Goal: Task Accomplishment & Management: Use online tool/utility

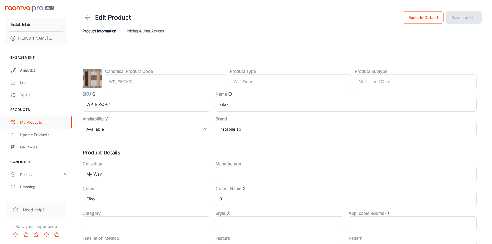
click at [36, 120] on div "My Products" at bounding box center [43, 123] width 47 height 6
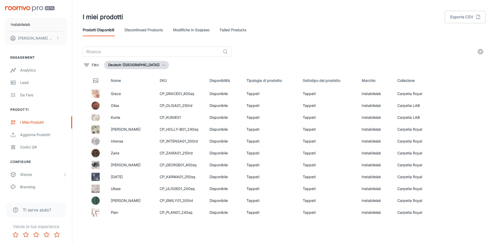
click at [162, 64] on icon "button" at bounding box center [164, 65] width 4 height 4
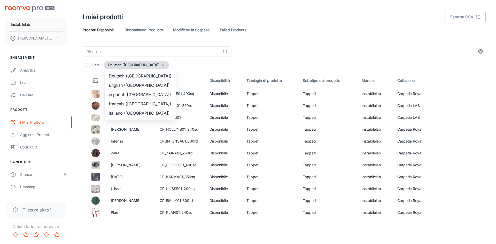
click at [138, 111] on li "italiano ([GEOGRAPHIC_DATA])" at bounding box center [140, 113] width 71 height 9
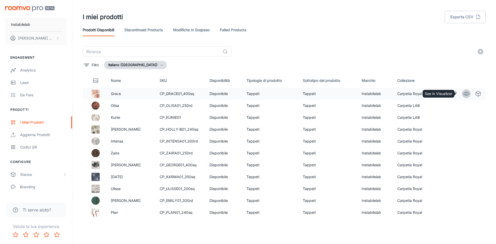
click at [464, 92] on icon "See in Visualizer" at bounding box center [466, 94] width 5 height 4
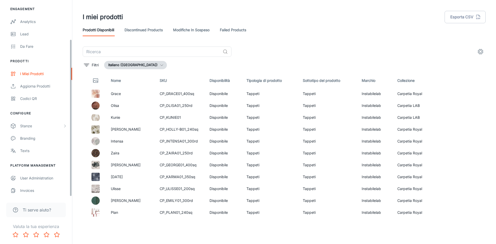
scroll to position [49, 0]
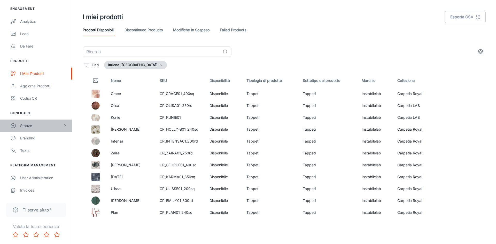
click at [34, 125] on div "Stanze" at bounding box center [41, 126] width 43 height 6
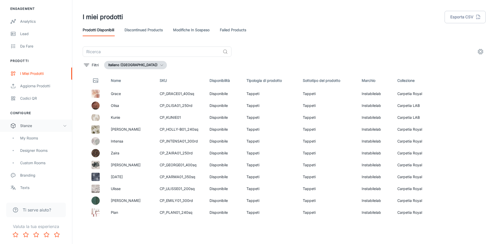
click at [36, 122] on div "Stanze" at bounding box center [36, 126] width 72 height 12
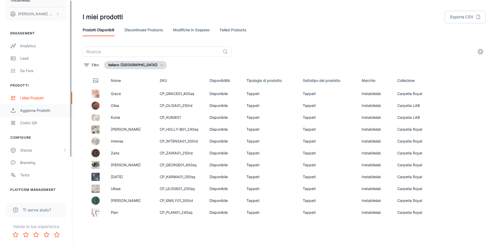
scroll to position [0, 0]
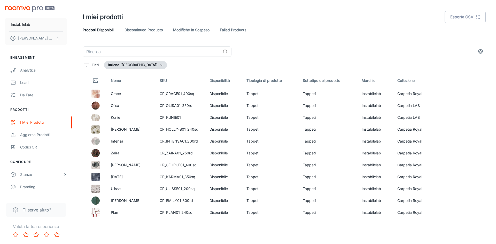
click at [109, 32] on link "Prodotti disponibili" at bounding box center [99, 30] width 32 height 12
click at [30, 23] on p "Instabilelab" at bounding box center [20, 25] width 19 height 6
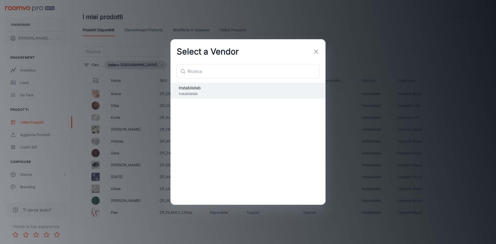
click at [317, 50] on icon "button" at bounding box center [316, 52] width 6 height 6
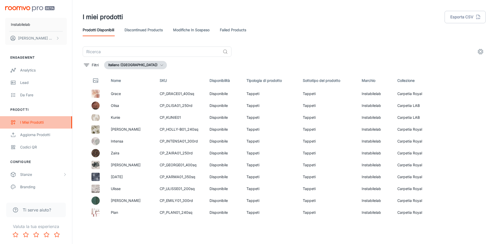
click at [32, 123] on div "I miei prodotti" at bounding box center [43, 123] width 47 height 6
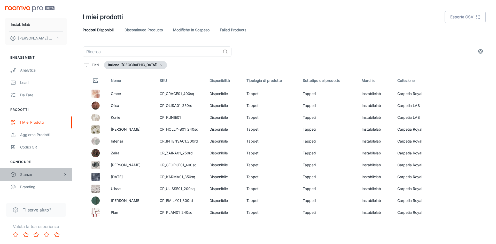
click at [31, 175] on div "Stanze" at bounding box center [41, 175] width 43 height 6
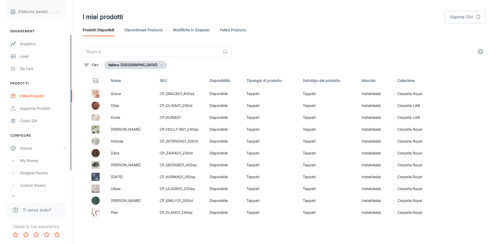
scroll to position [52, 0]
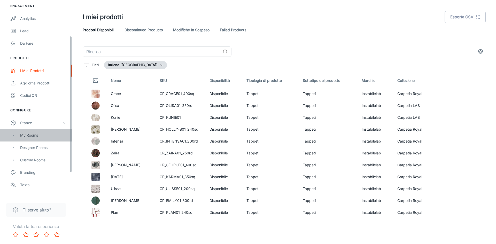
click at [39, 137] on div "My Rooms" at bounding box center [43, 136] width 47 height 6
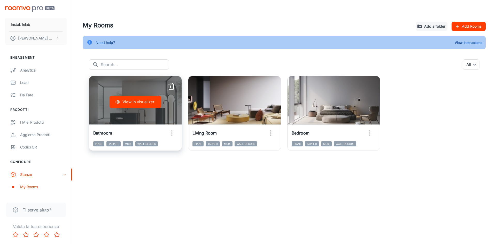
click at [140, 100] on button "View in visualizer" at bounding box center [136, 102] width 52 height 12
